Goal: Information Seeking & Learning: Learn about a topic

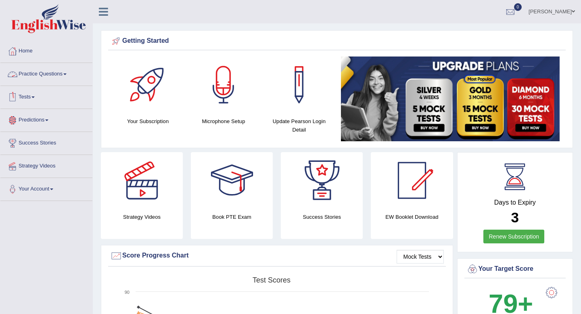
click at [67, 73] on link "Practice Questions" at bounding box center [46, 73] width 92 height 20
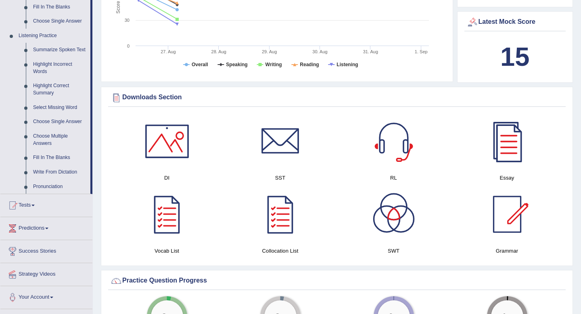
scroll to position [328, 0]
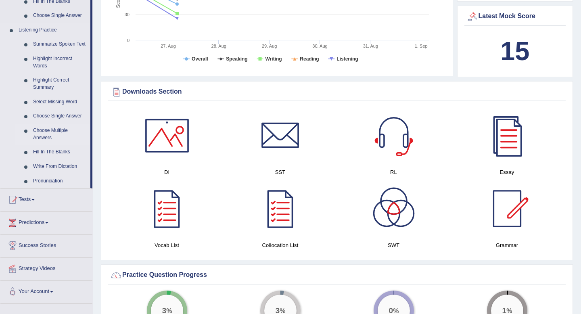
click at [57, 135] on link "Choose Multiple Answers" at bounding box center [59, 133] width 61 height 21
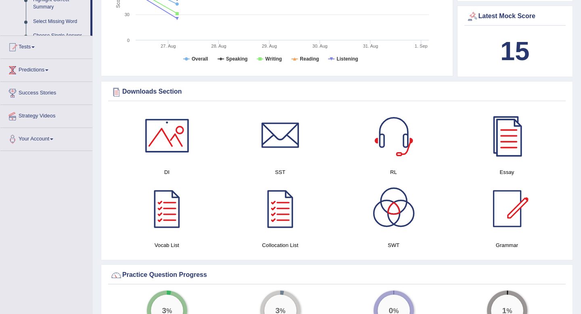
scroll to position [136, 0]
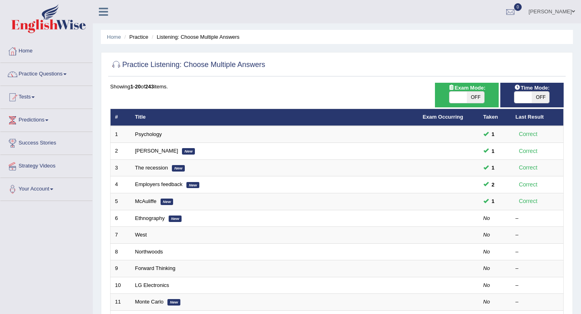
click at [474, 96] on span "OFF" at bounding box center [474, 97] width 17 height 11
checkbox input "true"
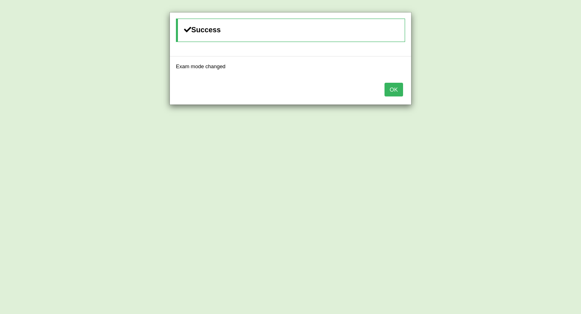
click at [537, 95] on div "Success Exam mode changed OK" at bounding box center [290, 157] width 581 height 314
click at [393, 87] on button "OK" at bounding box center [393, 90] width 19 height 14
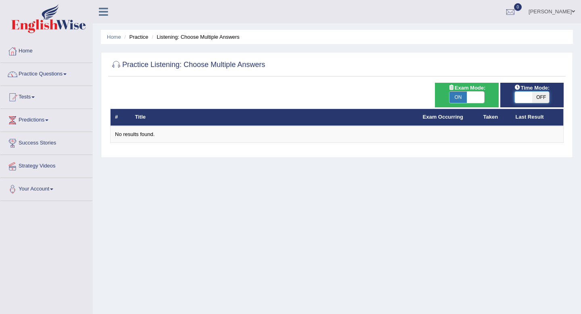
click at [518, 100] on span at bounding box center [522, 97] width 17 height 11
checkbox input "true"
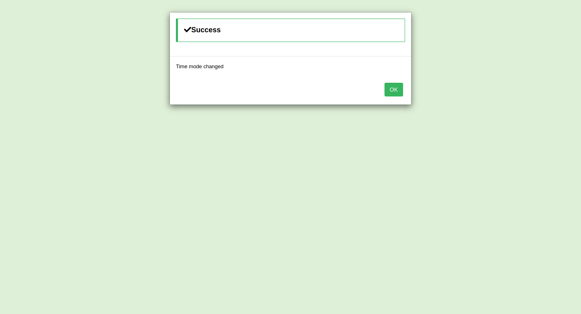
click at [392, 92] on button "OK" at bounding box center [393, 90] width 19 height 14
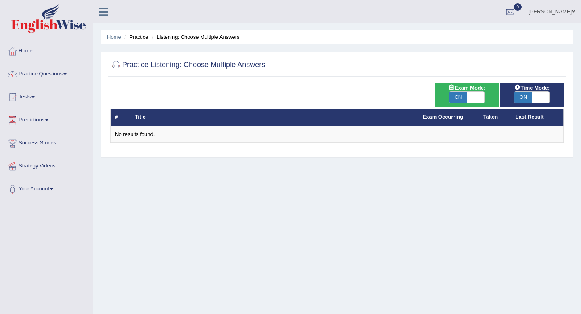
scroll to position [21, 0]
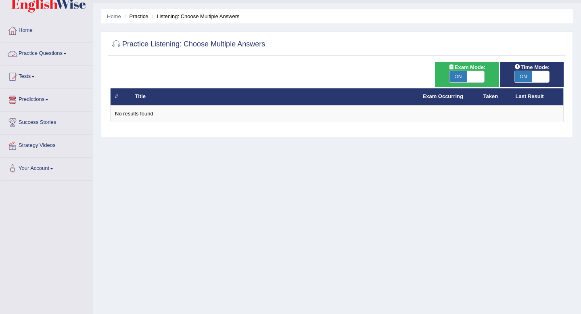
click at [65, 52] on link "Practice Questions" at bounding box center [46, 52] width 92 height 20
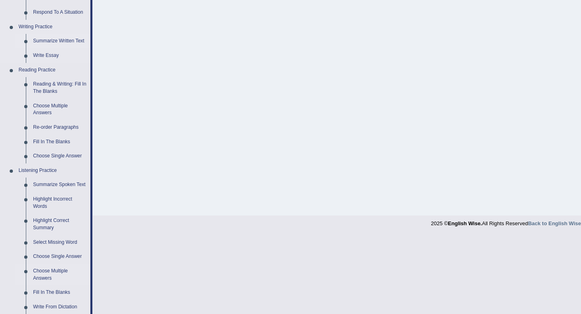
scroll to position [206, 0]
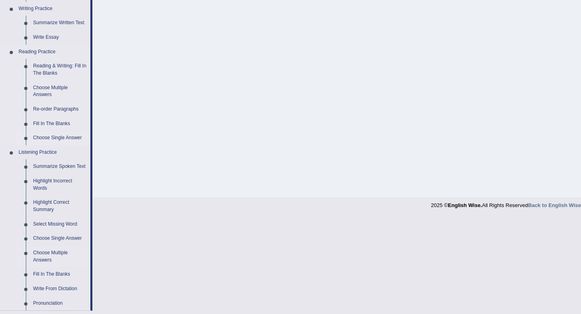
click at [58, 136] on link "Choose Single Answer" at bounding box center [59, 138] width 61 height 15
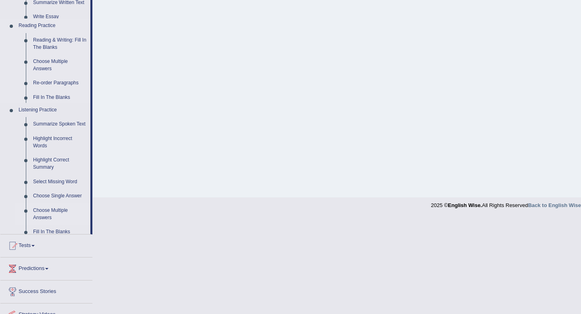
scroll to position [110, 0]
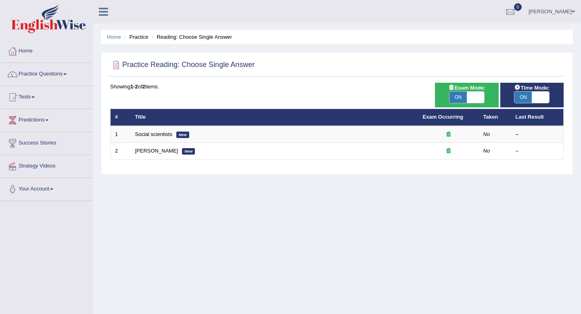
click at [463, 95] on span "ON" at bounding box center [457, 97] width 17 height 11
checkbox input "false"
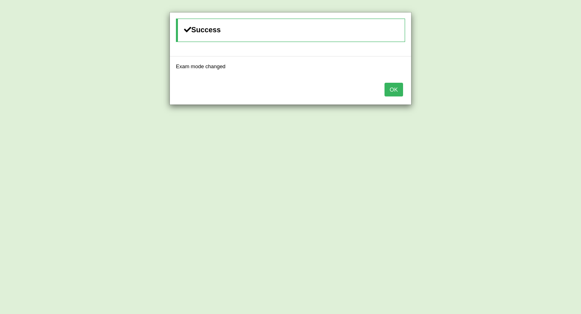
click at [400, 88] on button "OK" at bounding box center [393, 90] width 19 height 14
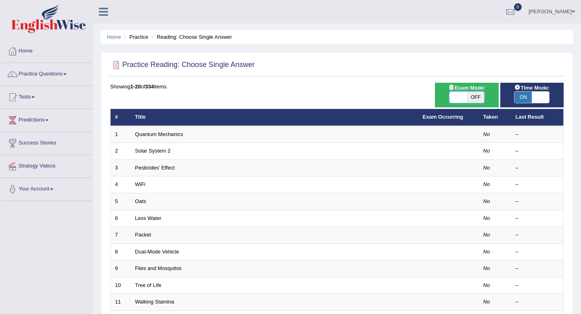
click at [460, 94] on span at bounding box center [457, 97] width 17 height 11
checkbox input "true"
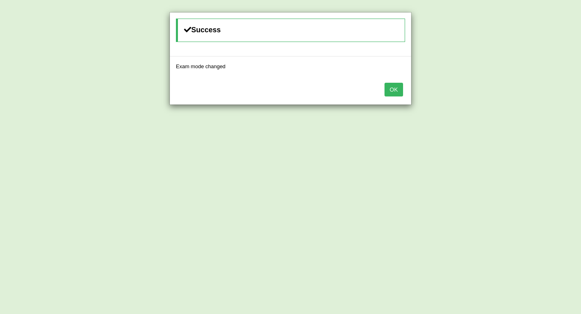
click at [392, 91] on button "OK" at bounding box center [393, 90] width 19 height 14
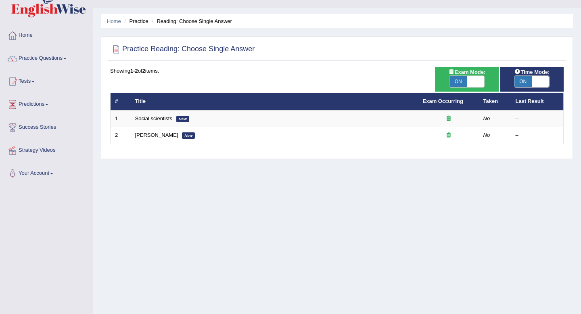
scroll to position [17, 0]
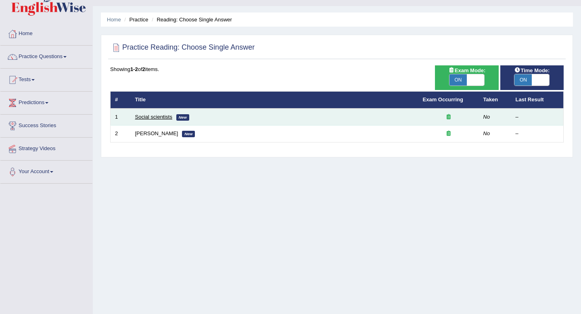
click at [171, 119] on link "Social scientists" at bounding box center [153, 117] width 37 height 6
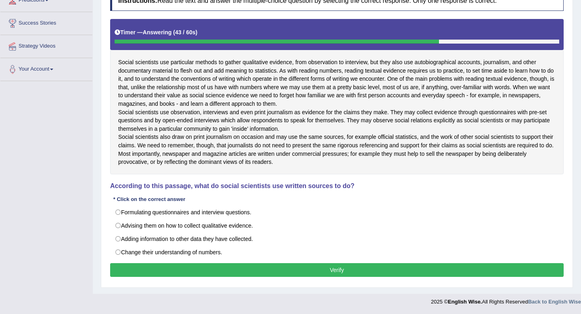
scroll to position [136, 0]
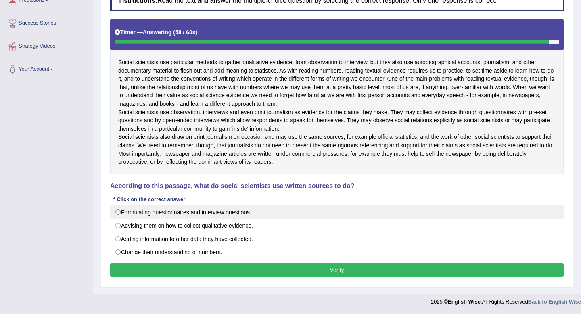
click at [170, 213] on label "Formulating questionnaires and interview questions." at bounding box center [336, 212] width 453 height 14
radio input "true"
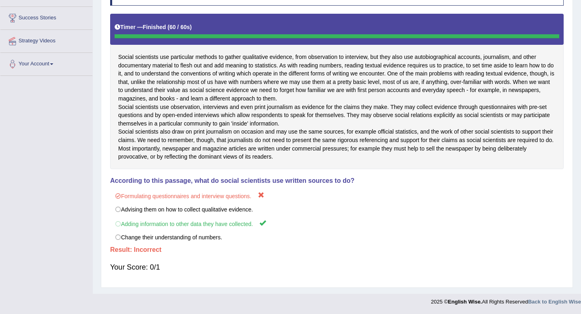
scroll to position [0, 0]
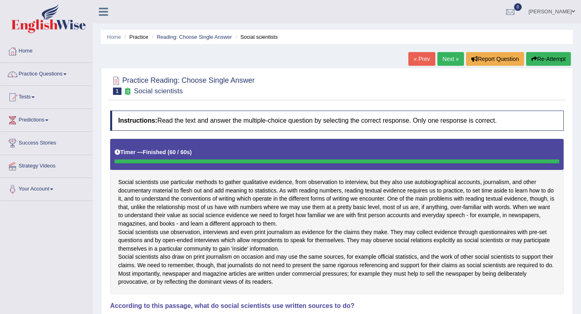
click at [450, 61] on link "Next »" at bounding box center [450, 59] width 27 height 14
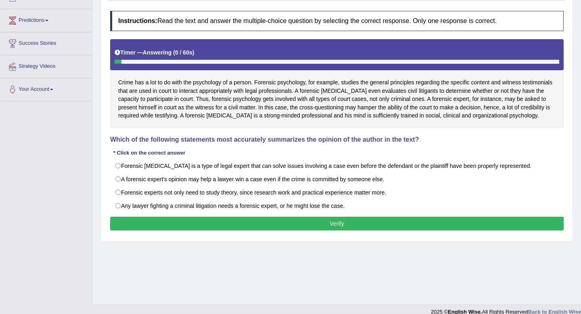
scroll to position [105, 0]
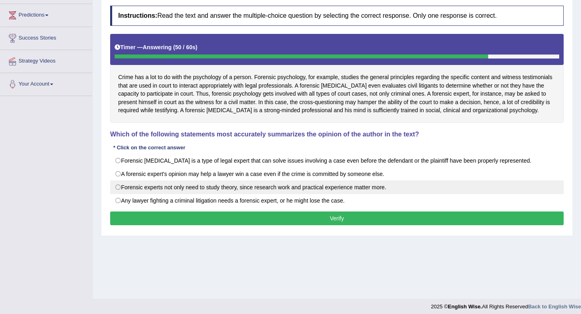
click at [143, 194] on label "Forensic experts not only need to study theory, since research work and practic…" at bounding box center [336, 187] width 453 height 14
radio input "true"
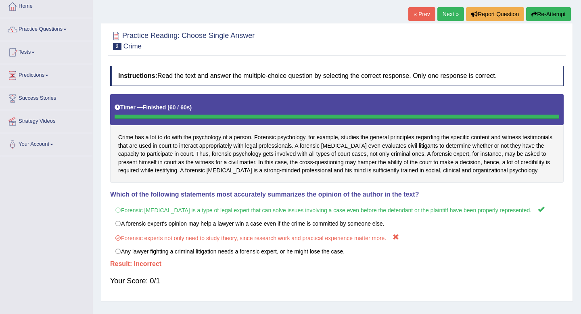
scroll to position [0, 0]
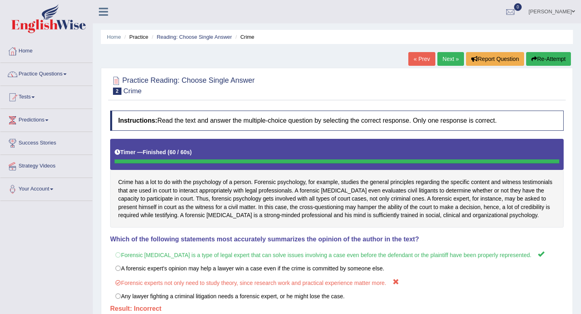
click at [448, 58] on link "Next »" at bounding box center [450, 59] width 27 height 14
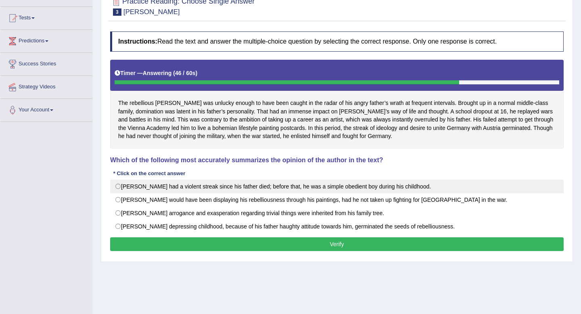
scroll to position [82, 0]
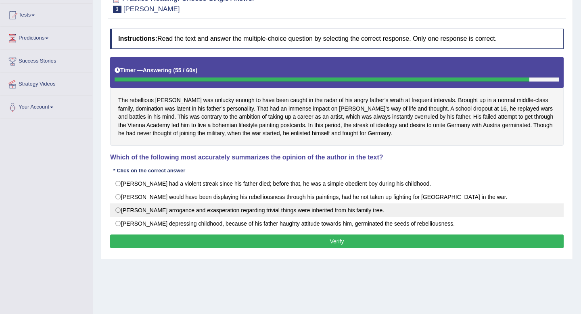
click at [183, 211] on label "[PERSON_NAME] arrogance and exasperation regarding trivial things were inherite…" at bounding box center [336, 210] width 453 height 14
radio input "true"
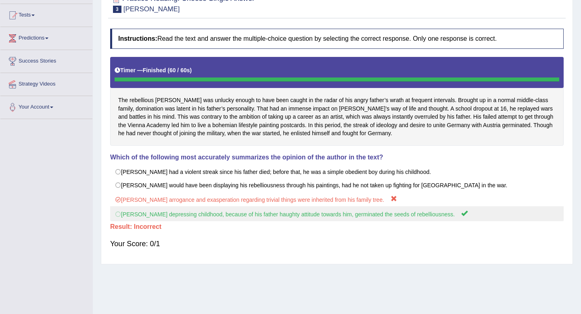
click at [217, 219] on label "Hitler depressing childhood, because of his father haughty attitude towards him…" at bounding box center [336, 213] width 453 height 15
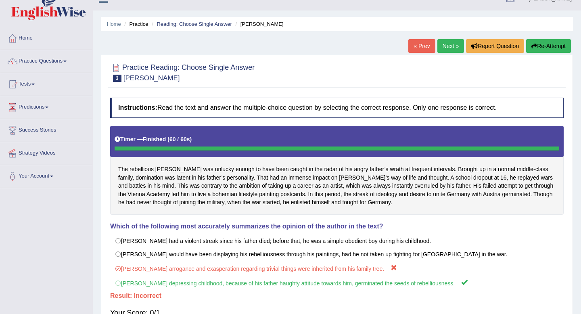
scroll to position [0, 0]
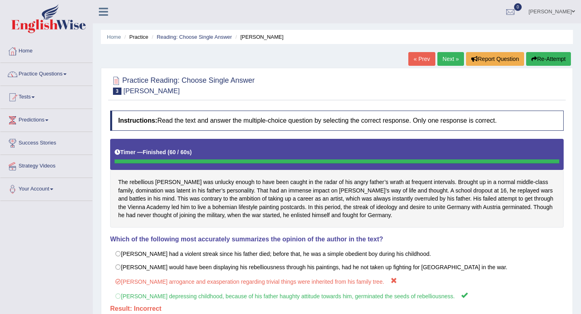
click at [447, 61] on link "Next »" at bounding box center [450, 59] width 27 height 14
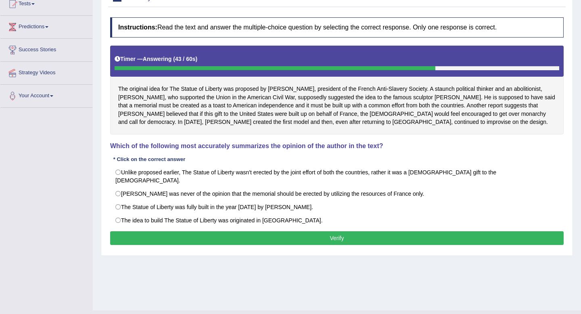
scroll to position [94, 0]
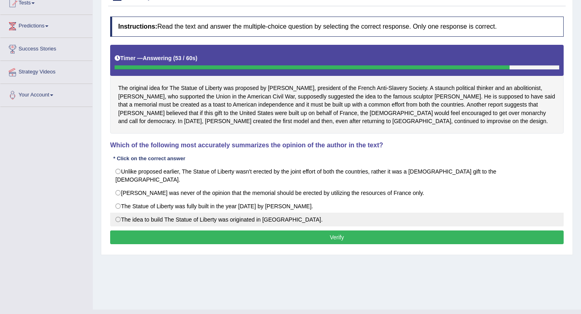
click at [179, 212] on label "The idea to build The Statue of Liberty was originated in America." at bounding box center [336, 219] width 453 height 14
radio input "true"
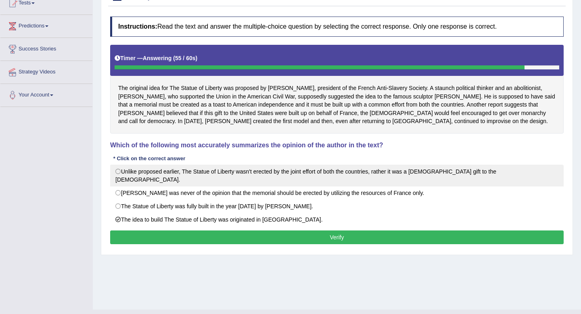
click at [167, 170] on label "Unlike proposed earlier, The Statue of Liberty wasn't erected by the joint effo…" at bounding box center [336, 175] width 453 height 22
radio input "true"
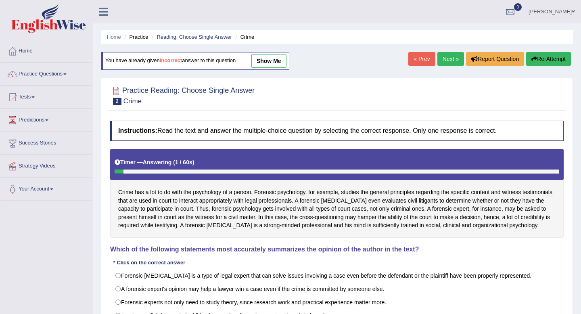
click at [454, 61] on link "Next »" at bounding box center [450, 59] width 27 height 14
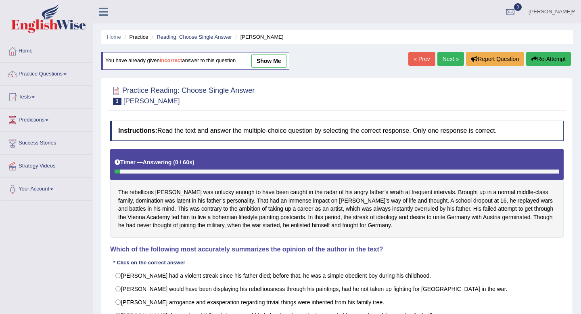
click at [454, 61] on link "Next »" at bounding box center [450, 59] width 27 height 14
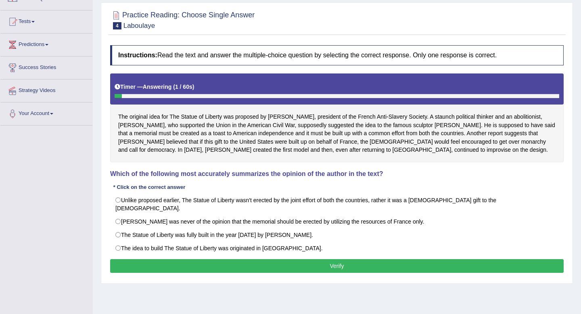
scroll to position [94, 0]
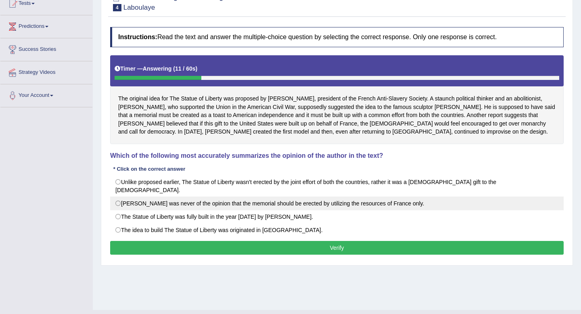
click at [221, 196] on label "Laboulaye was never of the opinion that the memorial should be erected by utili…" at bounding box center [336, 203] width 453 height 14
radio input "true"
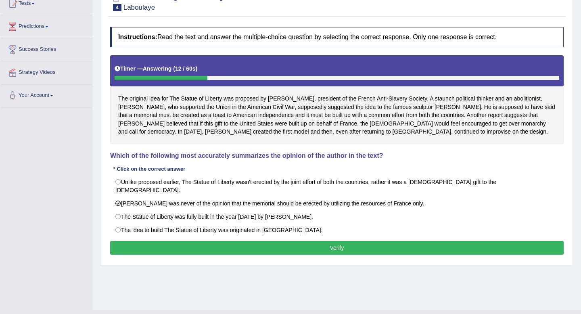
click at [242, 241] on button "Verify" at bounding box center [336, 248] width 453 height 14
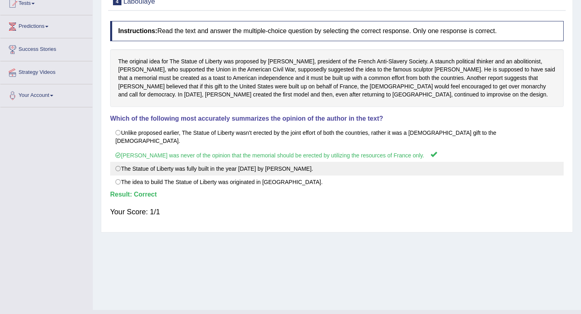
scroll to position [0, 0]
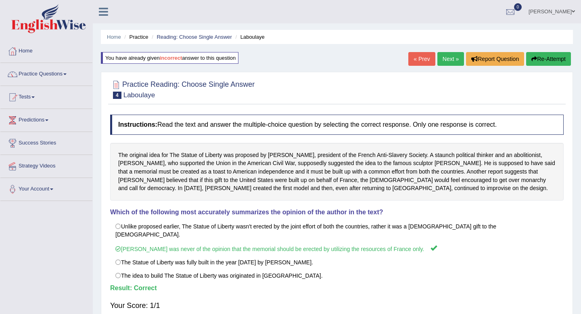
click at [448, 58] on link "Next »" at bounding box center [450, 59] width 27 height 14
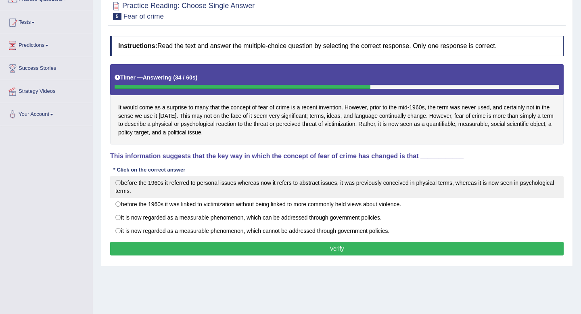
scroll to position [77, 0]
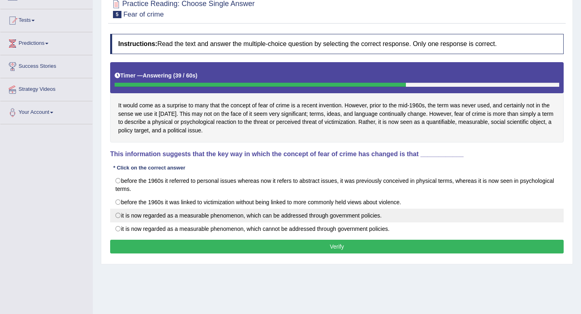
click at [153, 214] on label "it is now regarded as a measurable phenomenon, which can be addressed through g…" at bounding box center [336, 215] width 453 height 14
radio input "true"
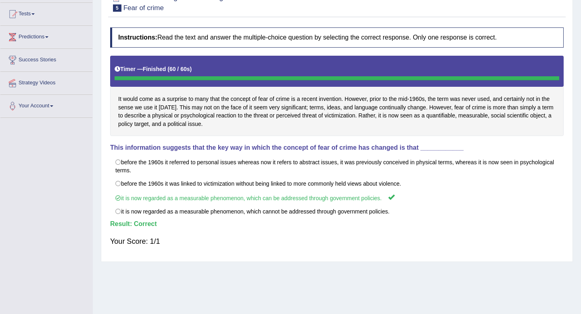
scroll to position [0, 0]
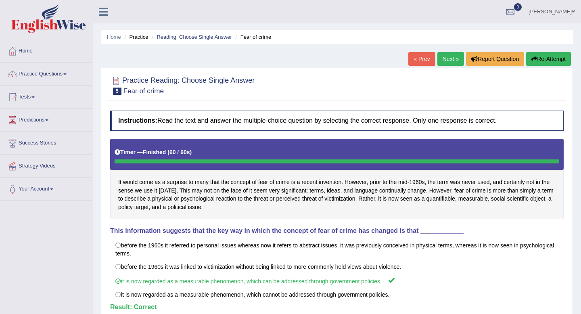
click at [450, 61] on link "Next »" at bounding box center [450, 59] width 27 height 14
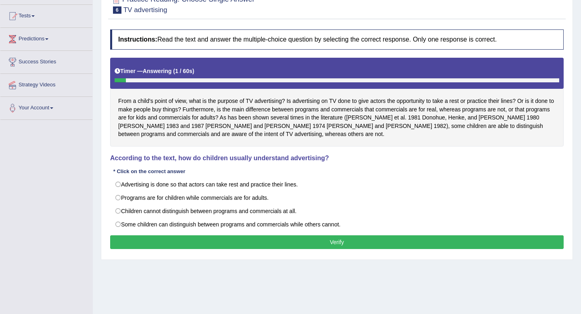
scroll to position [96, 0]
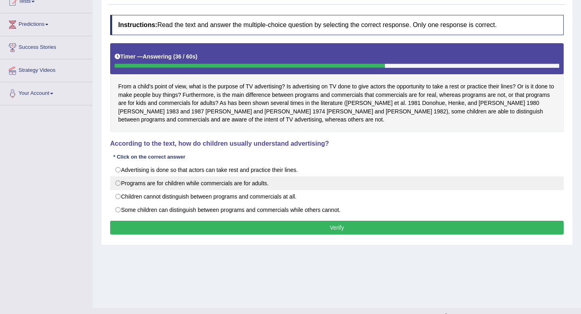
click at [169, 185] on label "Programs are for children while commercials are for adults." at bounding box center [336, 183] width 453 height 14
radio input "true"
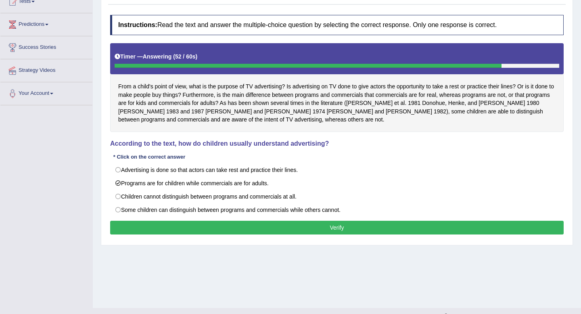
click at [253, 225] on button "Verify" at bounding box center [336, 228] width 453 height 14
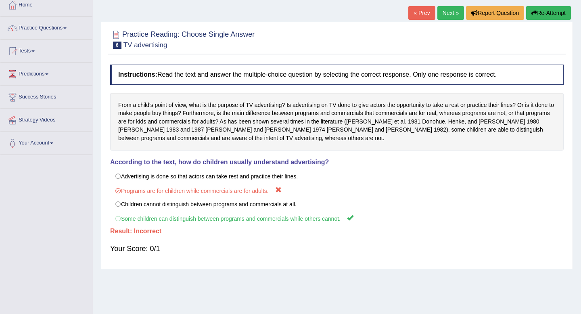
scroll to position [0, 0]
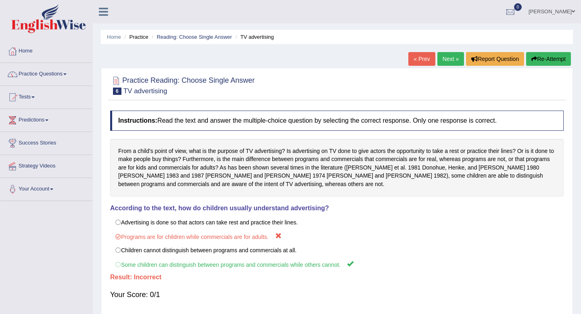
click at [444, 58] on link "Next »" at bounding box center [450, 59] width 27 height 14
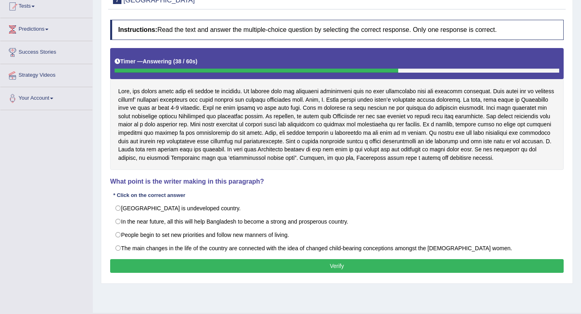
scroll to position [92, 0]
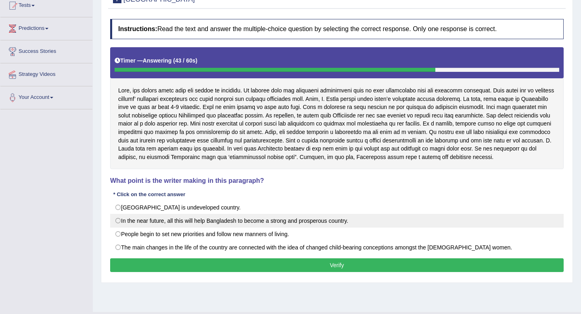
click at [159, 223] on label "In the near future, all this will help Bangladesh to become a strong and prospe…" at bounding box center [336, 221] width 453 height 14
radio input "true"
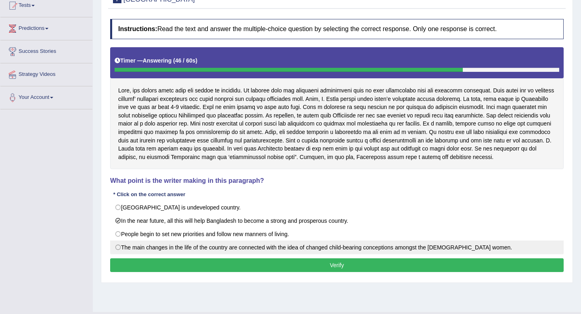
click at [167, 250] on label "The main changes in the life of the country are connected with the idea of chan…" at bounding box center [336, 247] width 453 height 14
radio input "true"
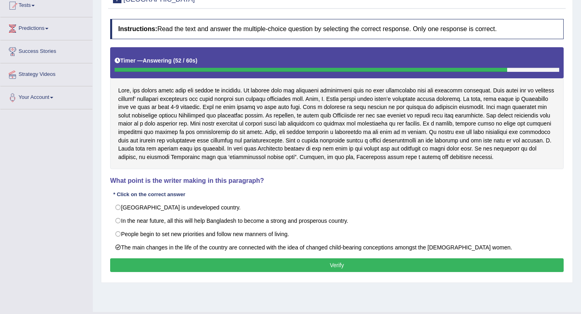
click at [166, 265] on button "Verify" at bounding box center [336, 265] width 453 height 14
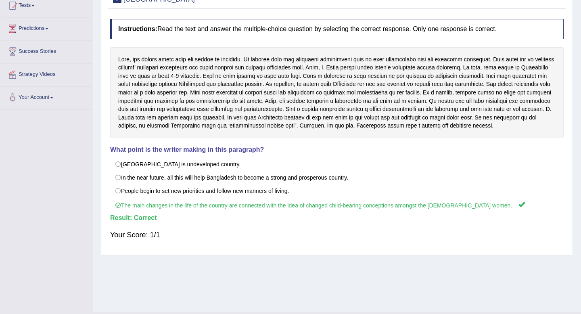
scroll to position [0, 0]
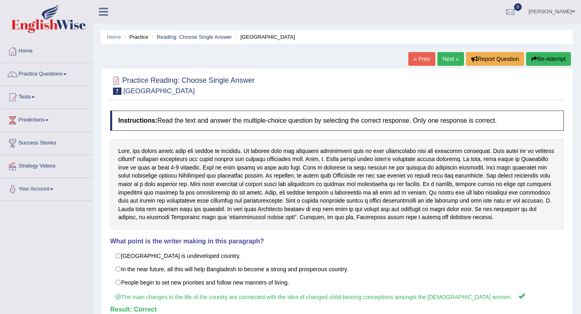
click at [450, 58] on link "Next »" at bounding box center [450, 59] width 27 height 14
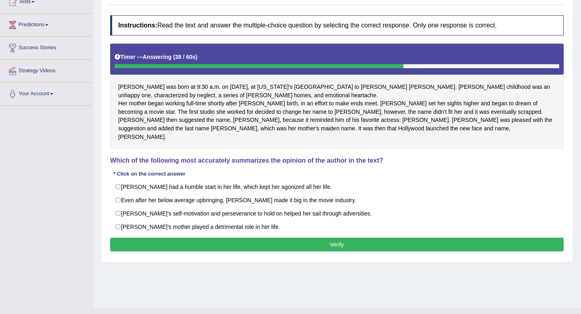
scroll to position [96, 0]
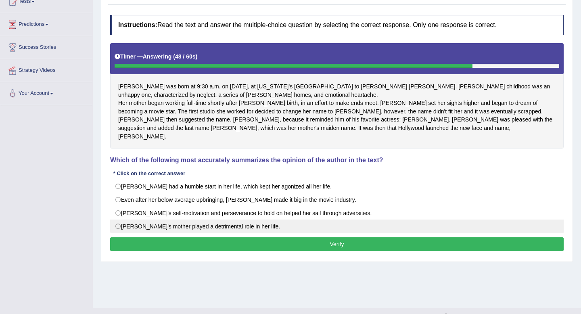
click at [200, 224] on label "[PERSON_NAME]'s mother played a detrimental role in her life." at bounding box center [336, 226] width 453 height 14
radio input "true"
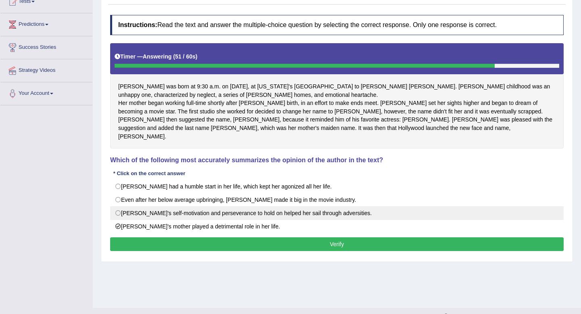
click at [205, 214] on label "[PERSON_NAME]'s self-motivation and perseverance to hold on helped her sail thr…" at bounding box center [336, 213] width 453 height 14
radio input "true"
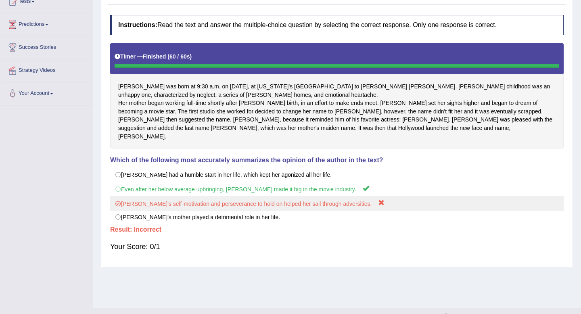
scroll to position [96, 0]
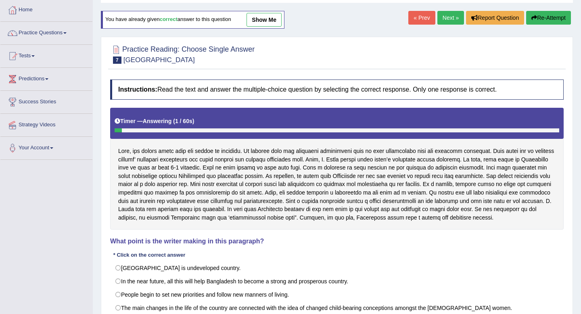
scroll to position [110, 0]
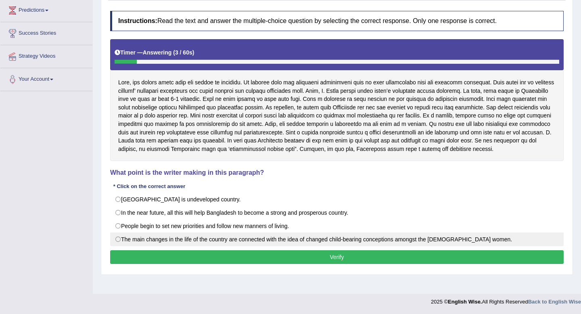
click at [175, 238] on label "The main changes in the life of the country are connected with the idea of chan…" at bounding box center [336, 239] width 453 height 14
radio input "true"
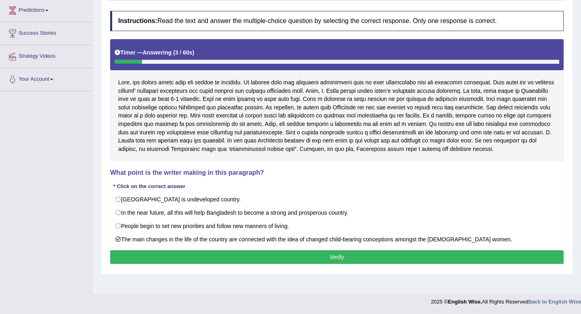
click at [181, 253] on button "Verify" at bounding box center [336, 257] width 453 height 14
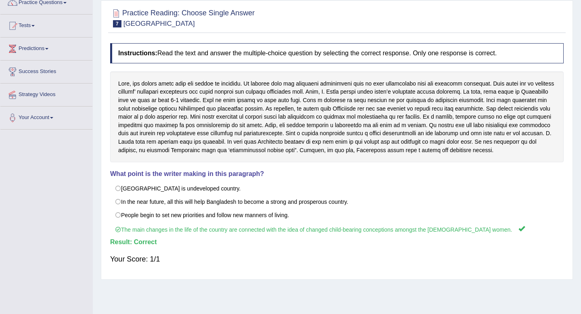
scroll to position [5, 0]
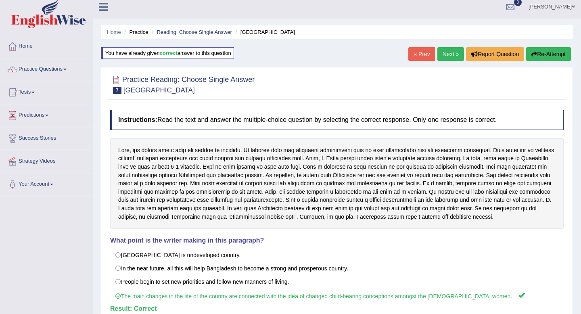
click at [450, 52] on link "Next »" at bounding box center [450, 54] width 27 height 14
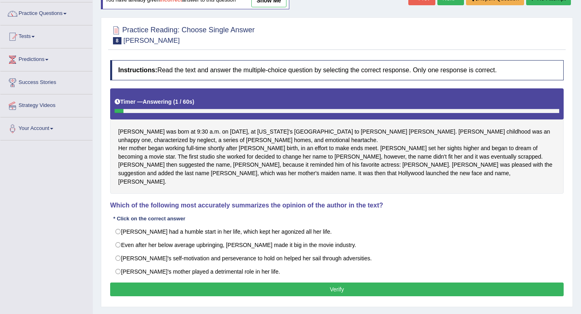
scroll to position [110, 0]
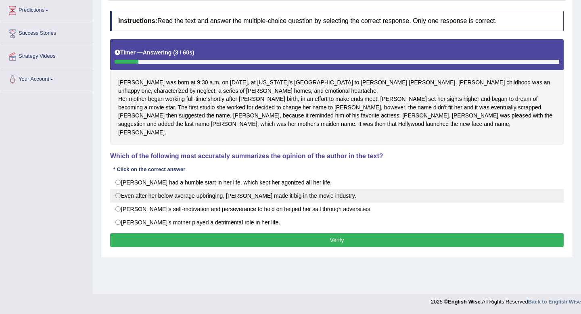
click at [251, 198] on label "Even after her below average upbringing, [PERSON_NAME] made it big in the movie…" at bounding box center [336, 196] width 453 height 14
radio input "true"
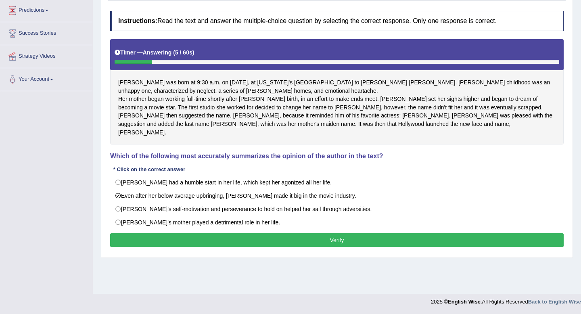
click at [248, 239] on button "Verify" at bounding box center [336, 240] width 453 height 14
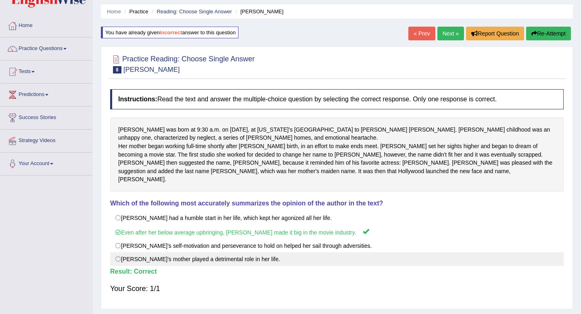
scroll to position [0, 0]
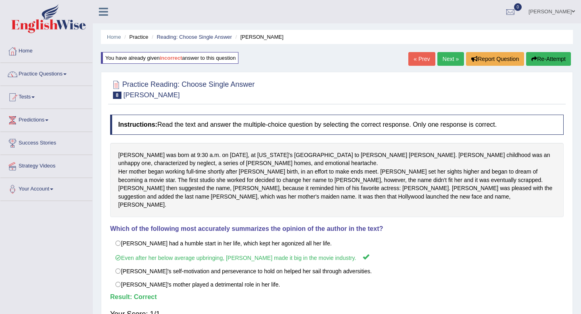
click at [450, 59] on link "Next »" at bounding box center [450, 59] width 27 height 14
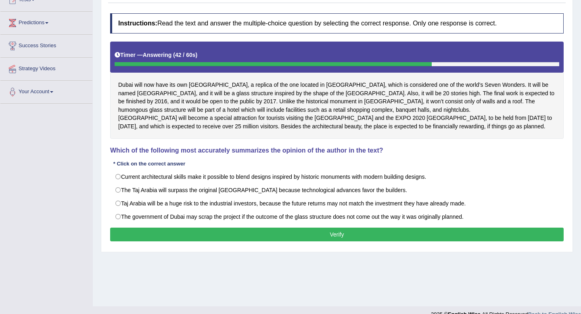
scroll to position [110, 0]
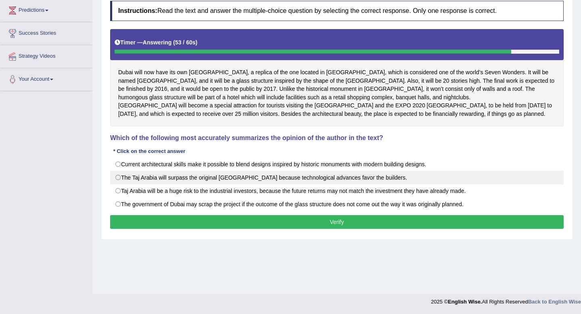
click at [229, 184] on label "The Taj Arabia will surpass the original [GEOGRAPHIC_DATA] because technologica…" at bounding box center [336, 178] width 453 height 14
radio input "true"
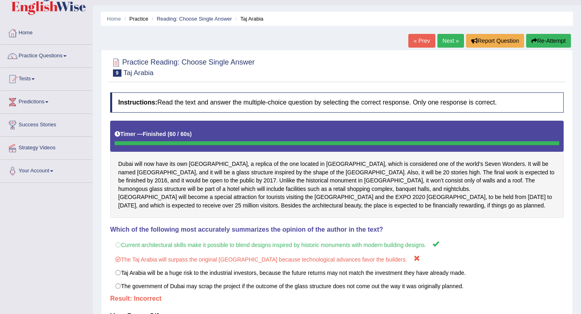
scroll to position [0, 0]
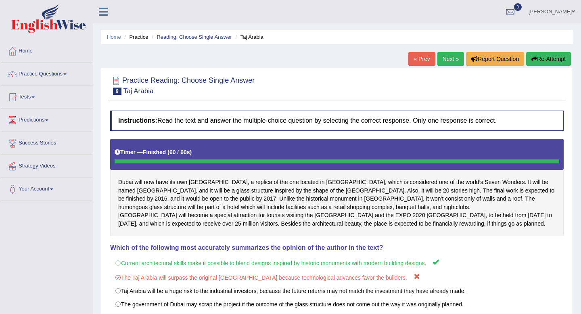
click at [452, 60] on link "Next »" at bounding box center [450, 59] width 27 height 14
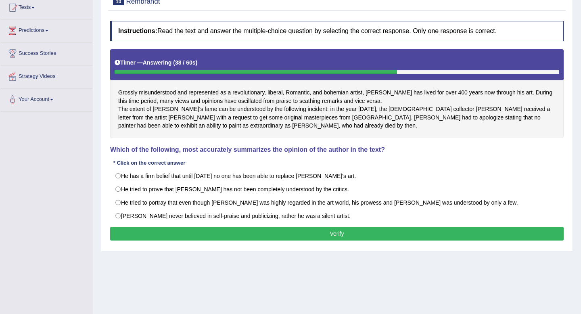
scroll to position [90, 0]
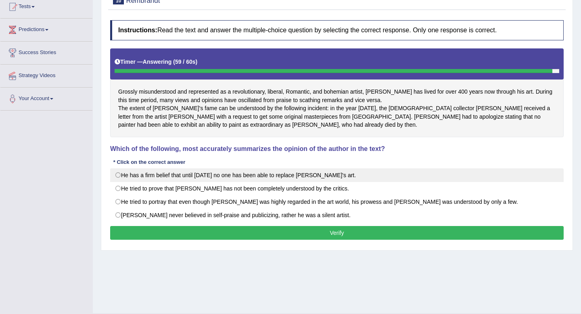
click at [175, 182] on label "He has a firm belief that until today no one has been able to replace Rembrandt…" at bounding box center [336, 175] width 453 height 14
radio input "true"
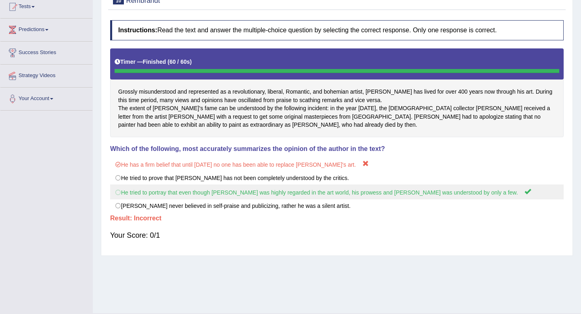
click at [174, 199] on label "He tried to portray that even though Rembrandt was highly regarded in the art w…" at bounding box center [336, 191] width 453 height 15
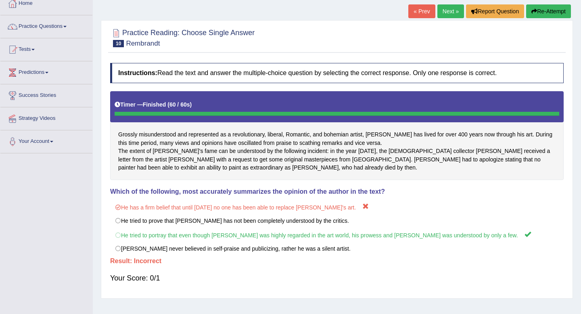
scroll to position [0, 0]
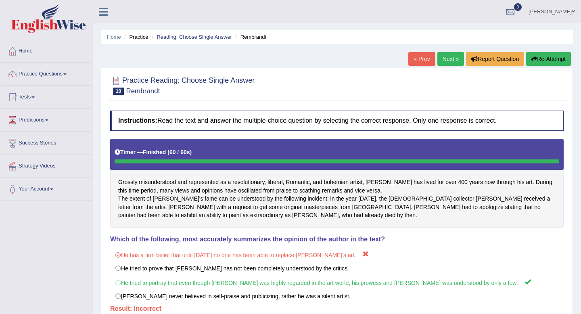
click at [453, 64] on link "Next »" at bounding box center [450, 59] width 27 height 14
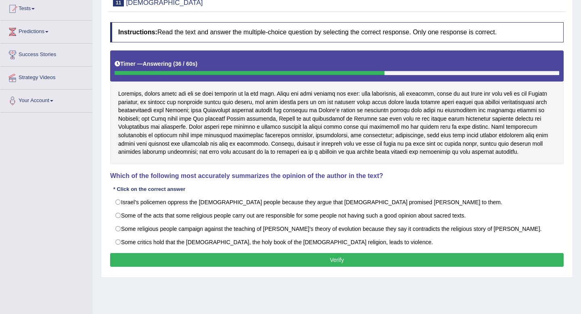
scroll to position [92, 0]
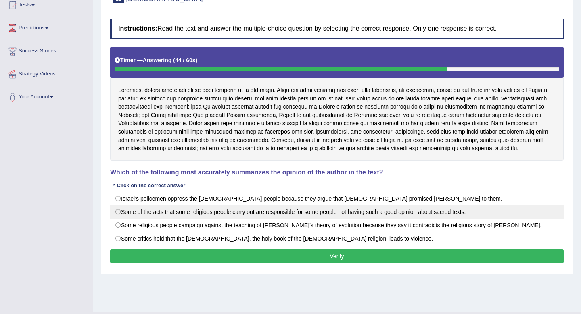
click at [186, 212] on label "Some of the acts that some religious people carry out are responsible for some …" at bounding box center [336, 212] width 453 height 14
radio input "true"
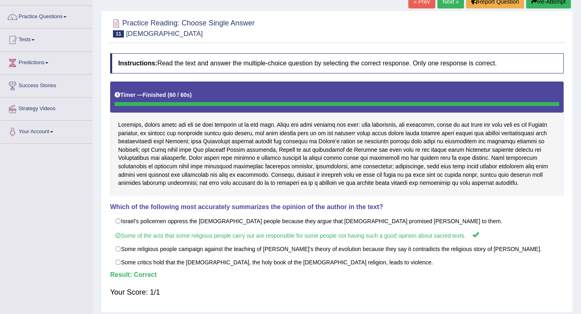
scroll to position [0, 0]
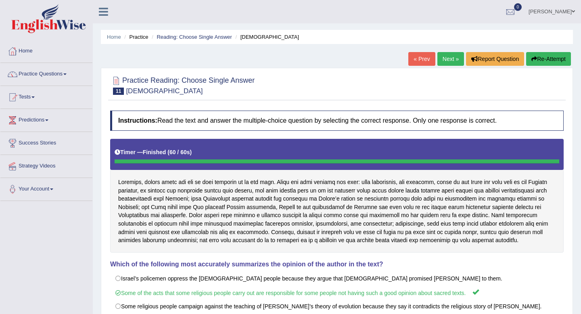
click at [442, 59] on link "Next »" at bounding box center [450, 59] width 27 height 14
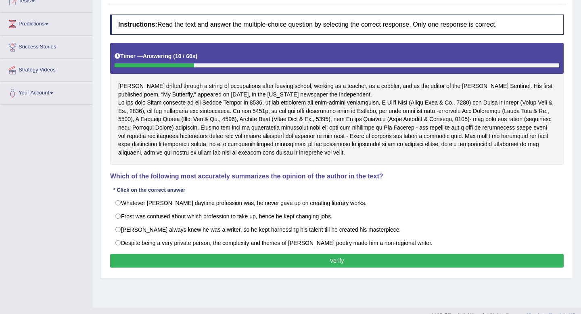
scroll to position [96, 0]
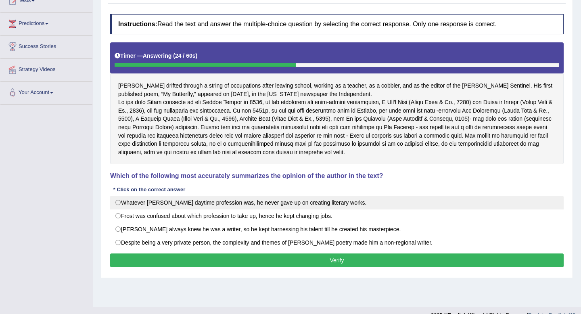
click at [214, 209] on label "Whatever Frost's daytime profession was, he never gave up on creating literary …" at bounding box center [336, 203] width 453 height 14
radio input "true"
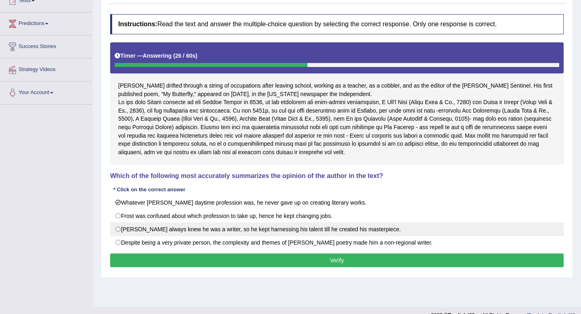
scroll to position [110, 0]
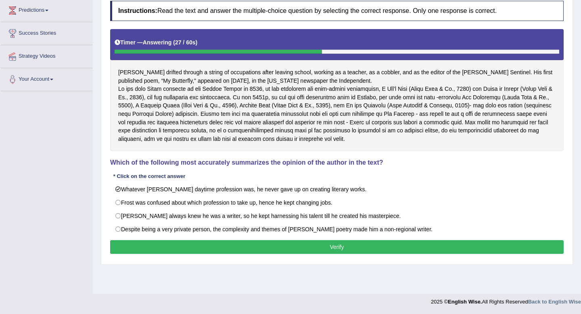
click at [236, 254] on button "Verify" at bounding box center [336, 247] width 453 height 14
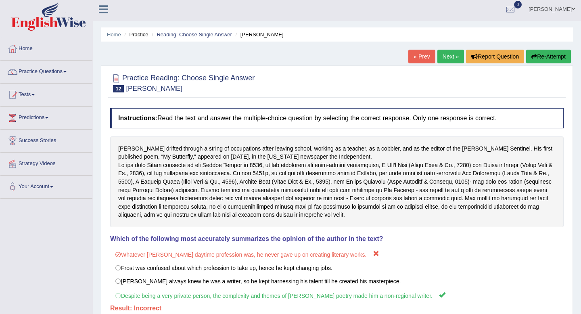
scroll to position [0, 0]
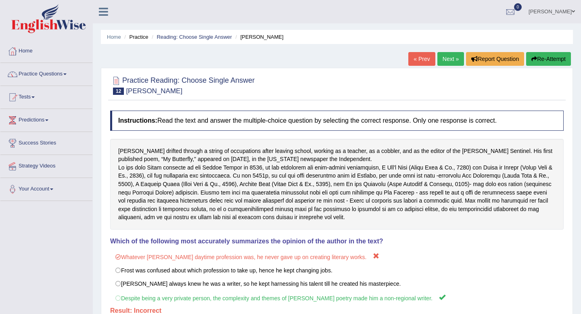
click at [449, 60] on link "Next »" at bounding box center [450, 59] width 27 height 14
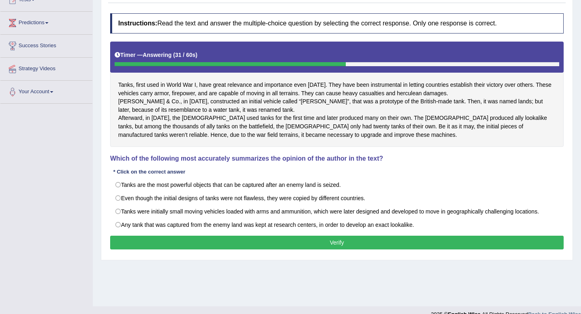
scroll to position [110, 0]
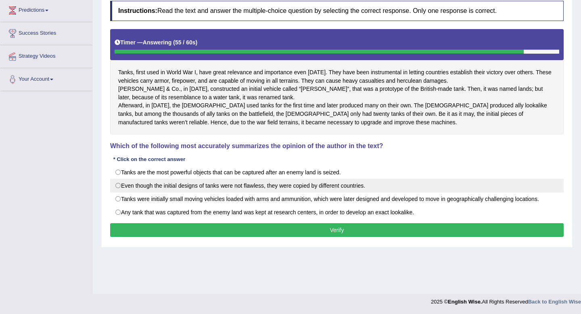
click at [256, 192] on label "Even though the initial designs of tanks were not flawless, they were copied by…" at bounding box center [336, 186] width 453 height 14
radio input "true"
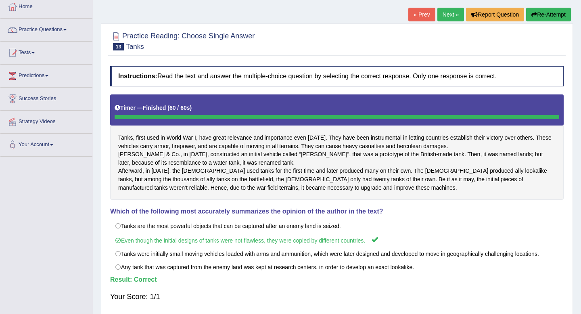
scroll to position [24, 0]
